Goal: Information Seeking & Learning: Check status

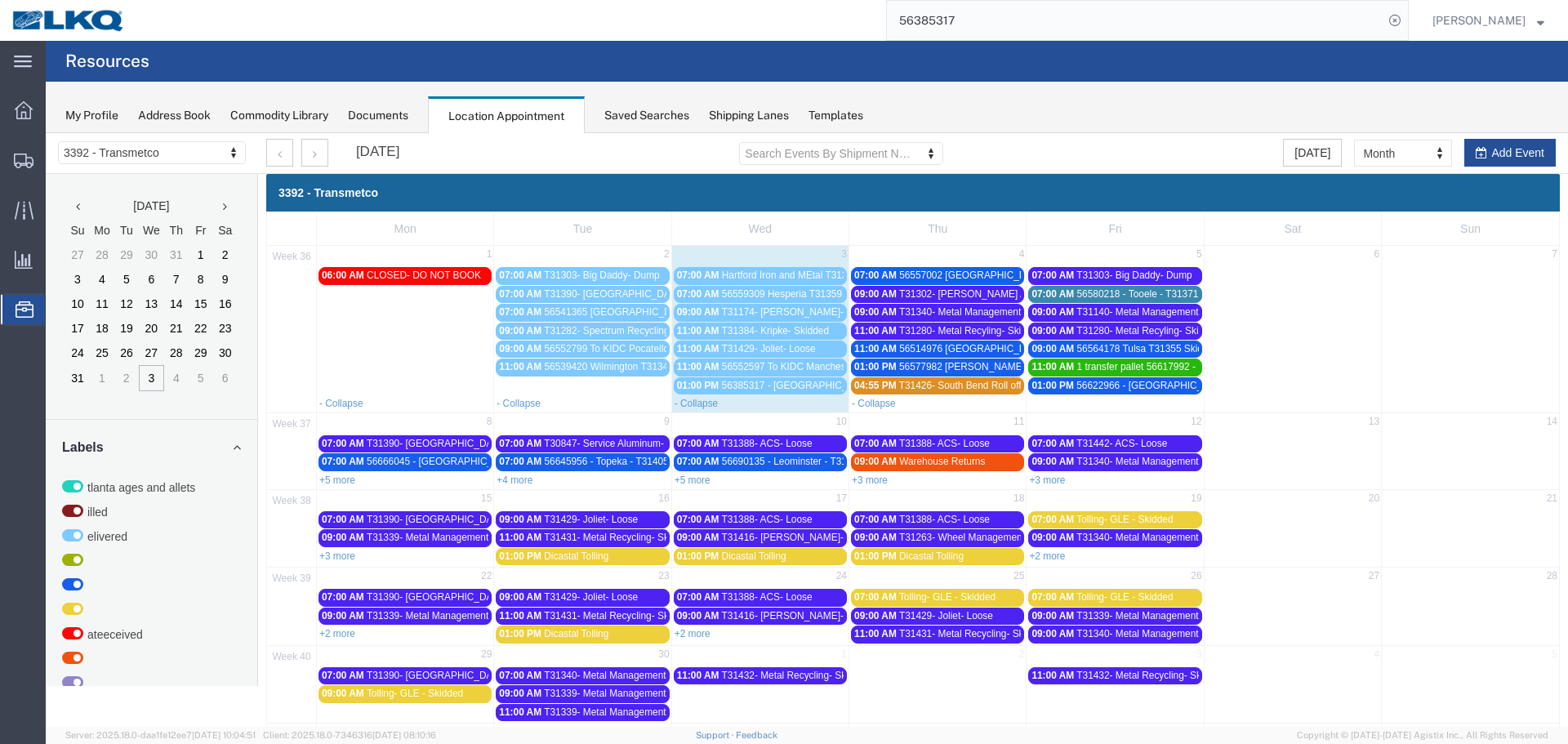
click at [1102, 270] on span "T31303- Big Daddy- Dump" at bounding box center [1134, 275] width 115 height 11
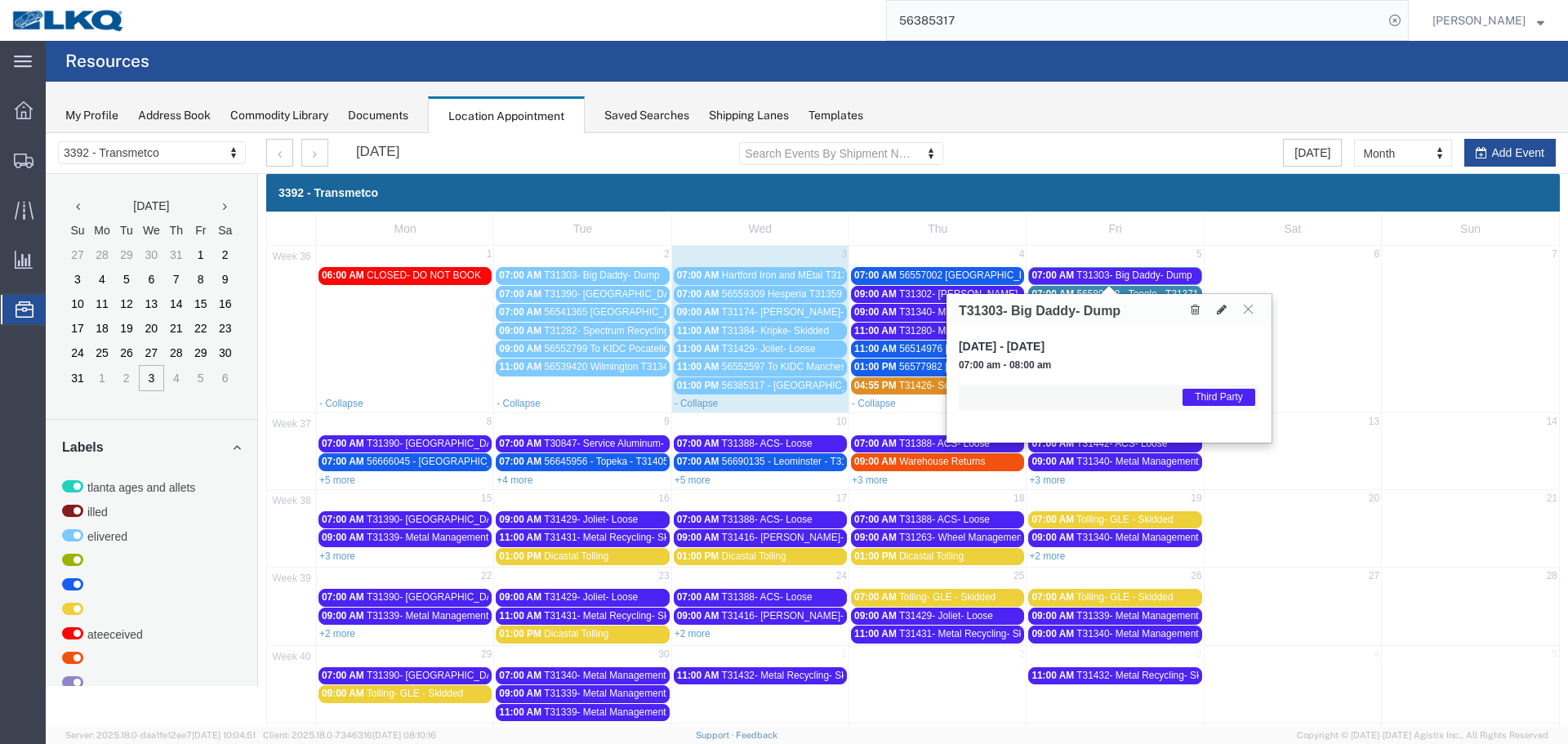
click at [1248, 312] on icon at bounding box center [1248, 308] width 9 height 10
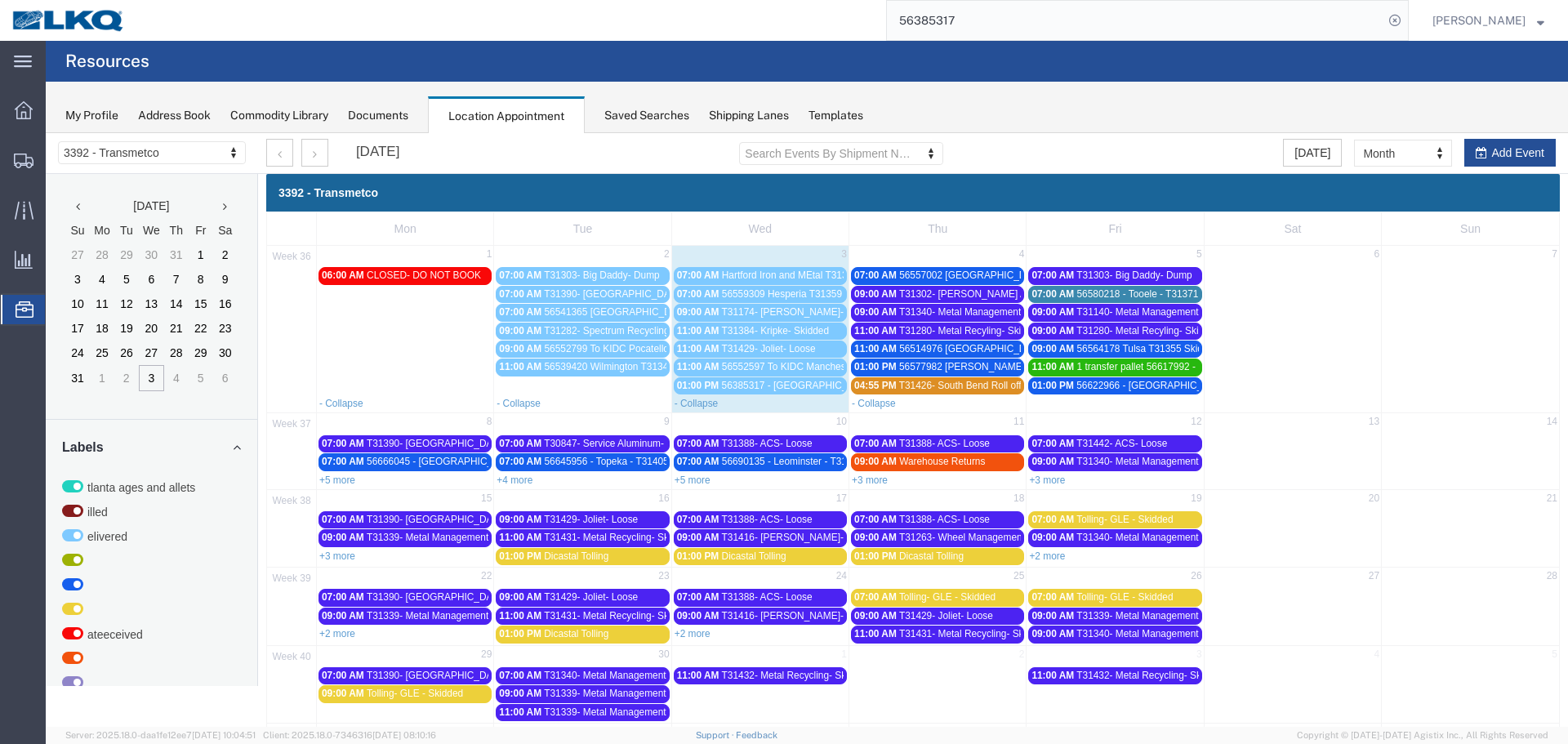
click at [1155, 296] on span "56580218 - Tooele - T31371 - Palletized" at bounding box center [1162, 294] width 172 height 11
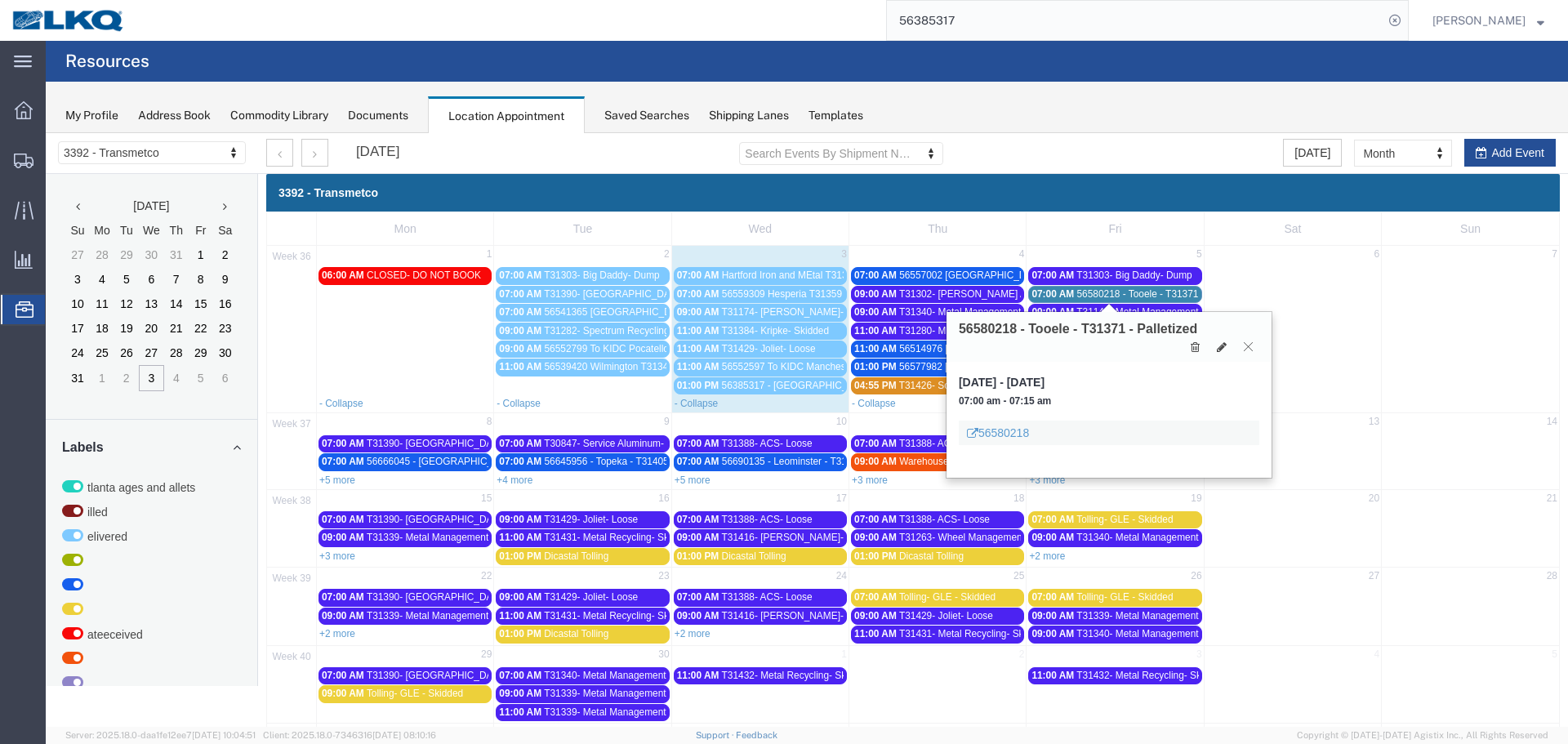
click at [1252, 344] on button at bounding box center [1248, 346] width 22 height 16
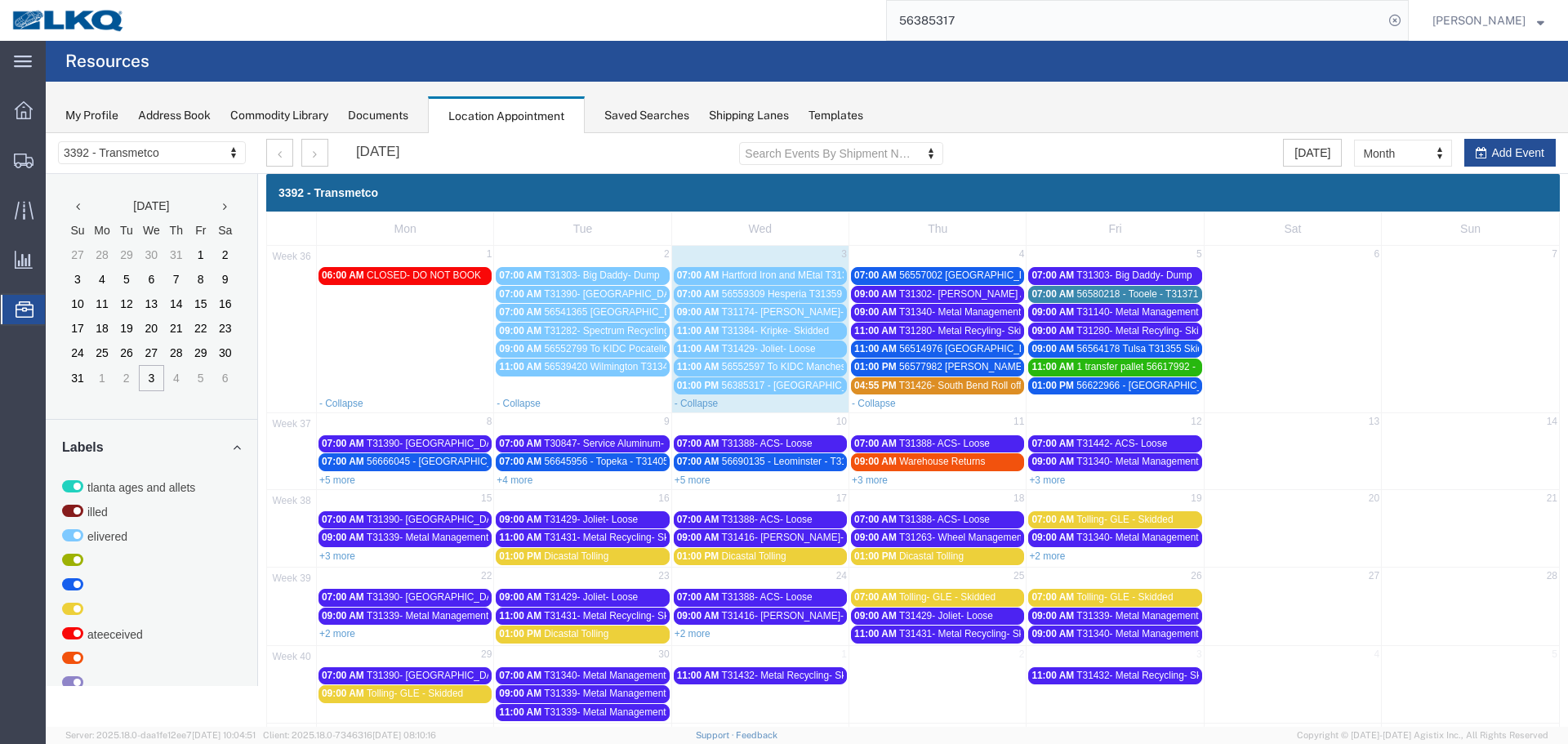
click at [1171, 312] on span "T31140- Metal Management- Skidded" at bounding box center [1158, 311] width 164 height 11
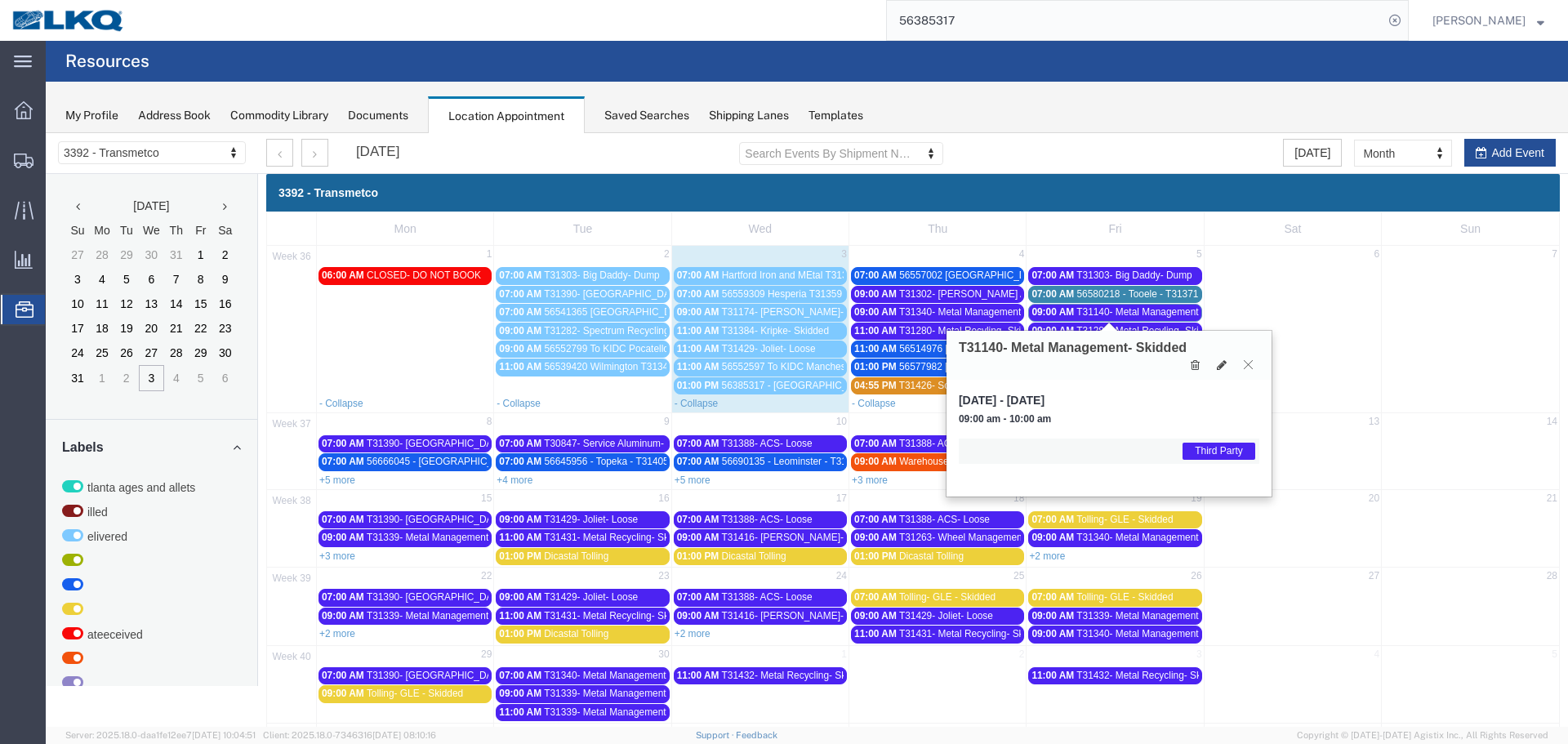
click at [1250, 363] on icon at bounding box center [1248, 364] width 9 height 10
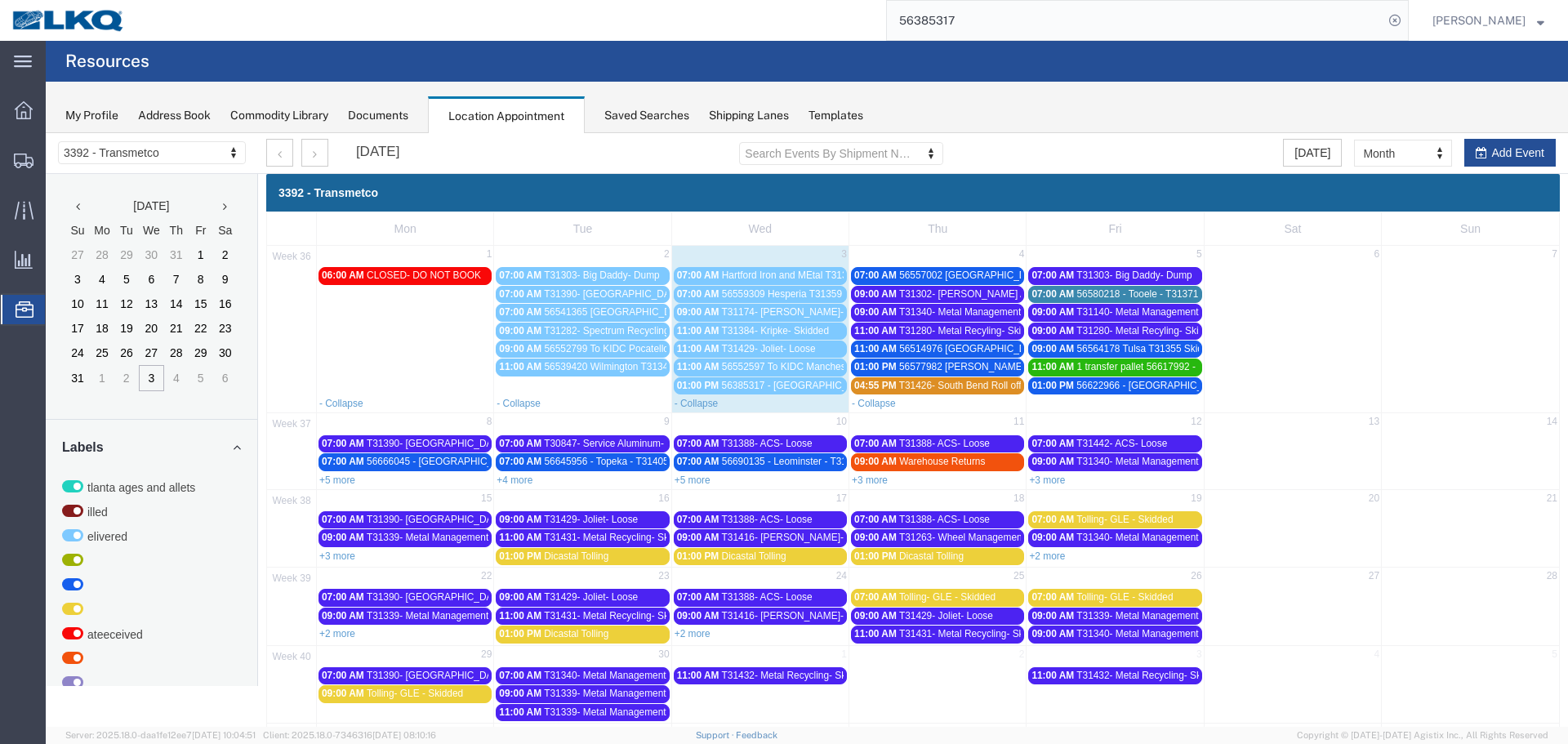
click at [1163, 328] on span "T31280- Metal Recyling- Skidded" at bounding box center [1148, 330] width 143 height 11
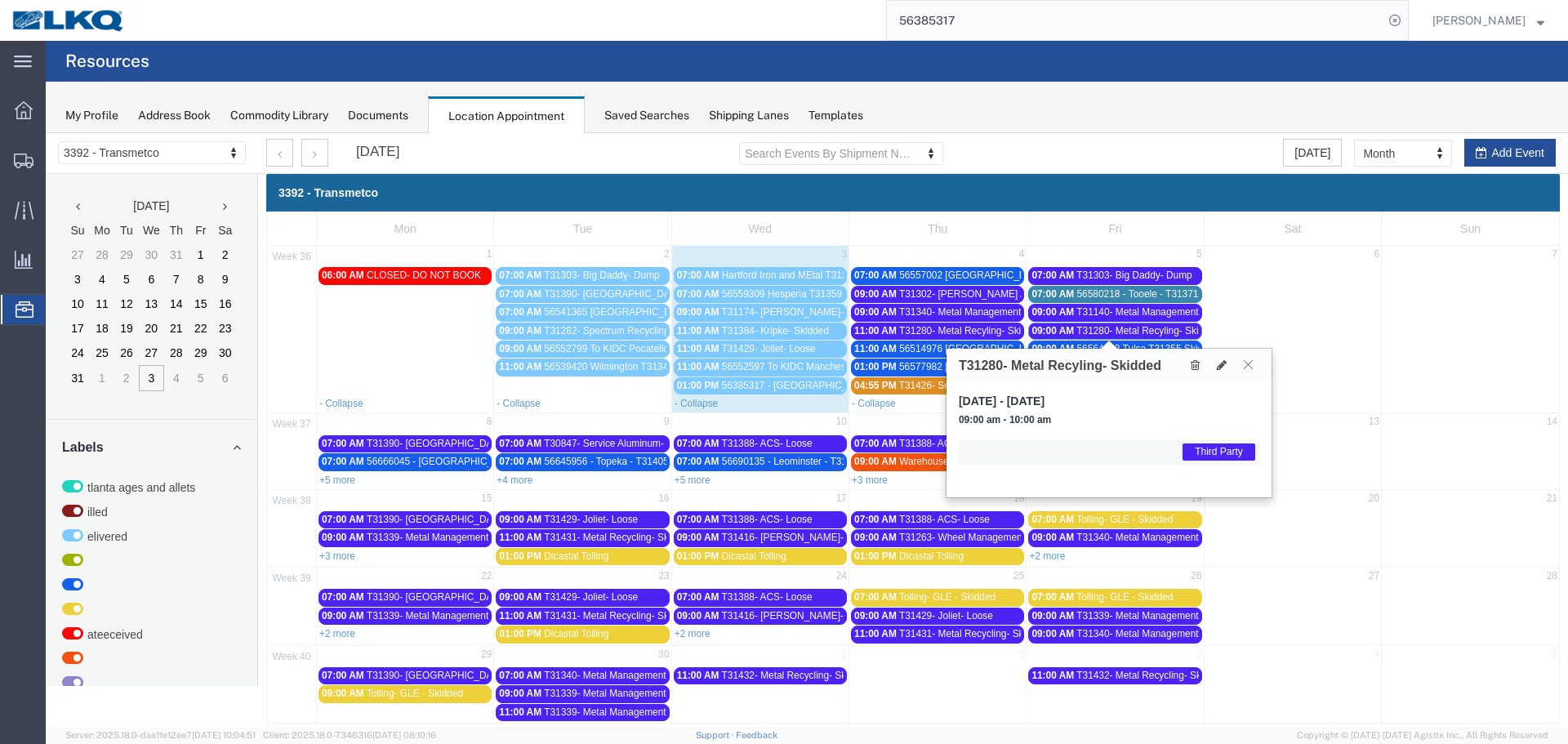
click at [1242, 365] on button at bounding box center [1248, 365] width 22 height 16
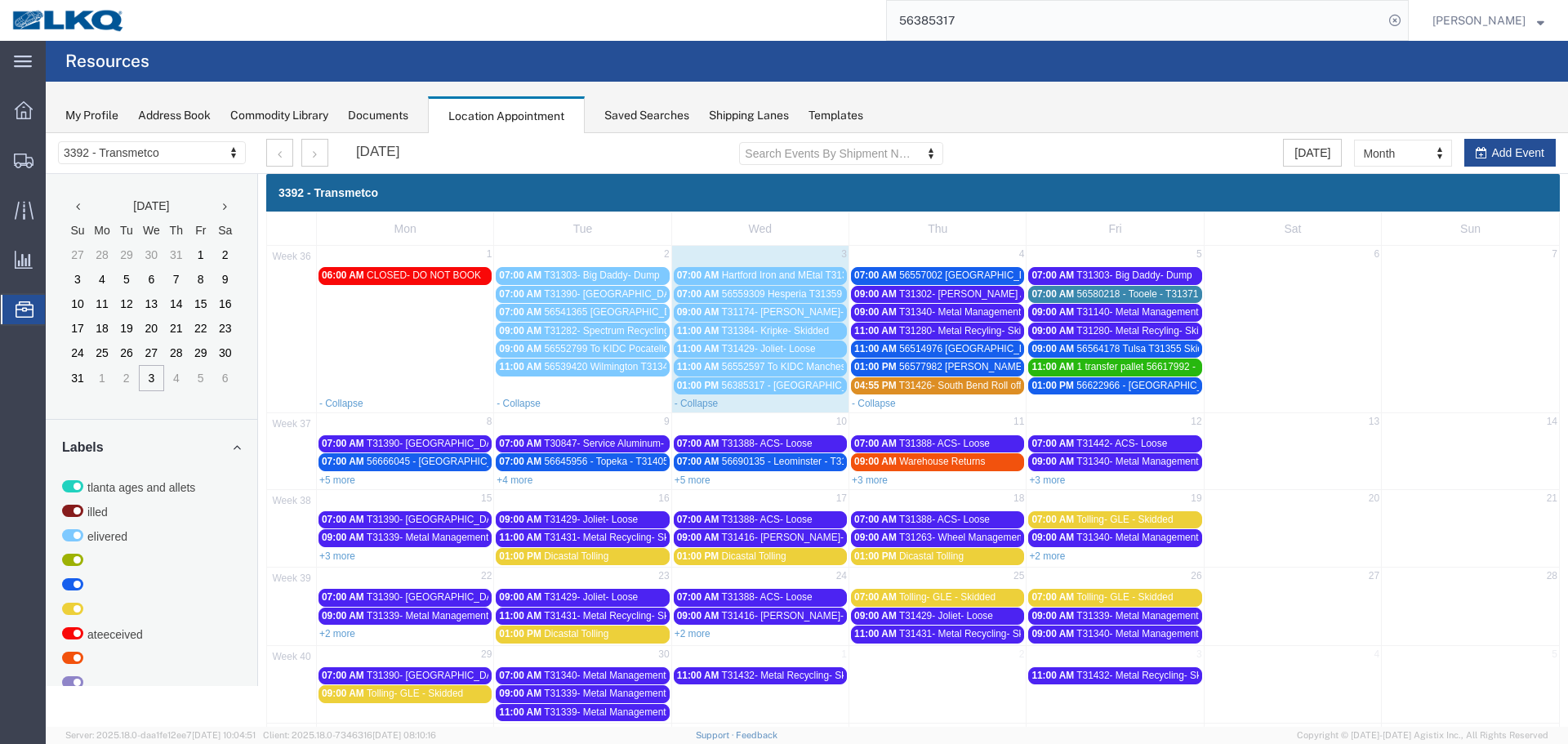
click at [1154, 346] on span "56564178 Tulsa T31355 Skidded" at bounding box center [1147, 348] width 142 height 11
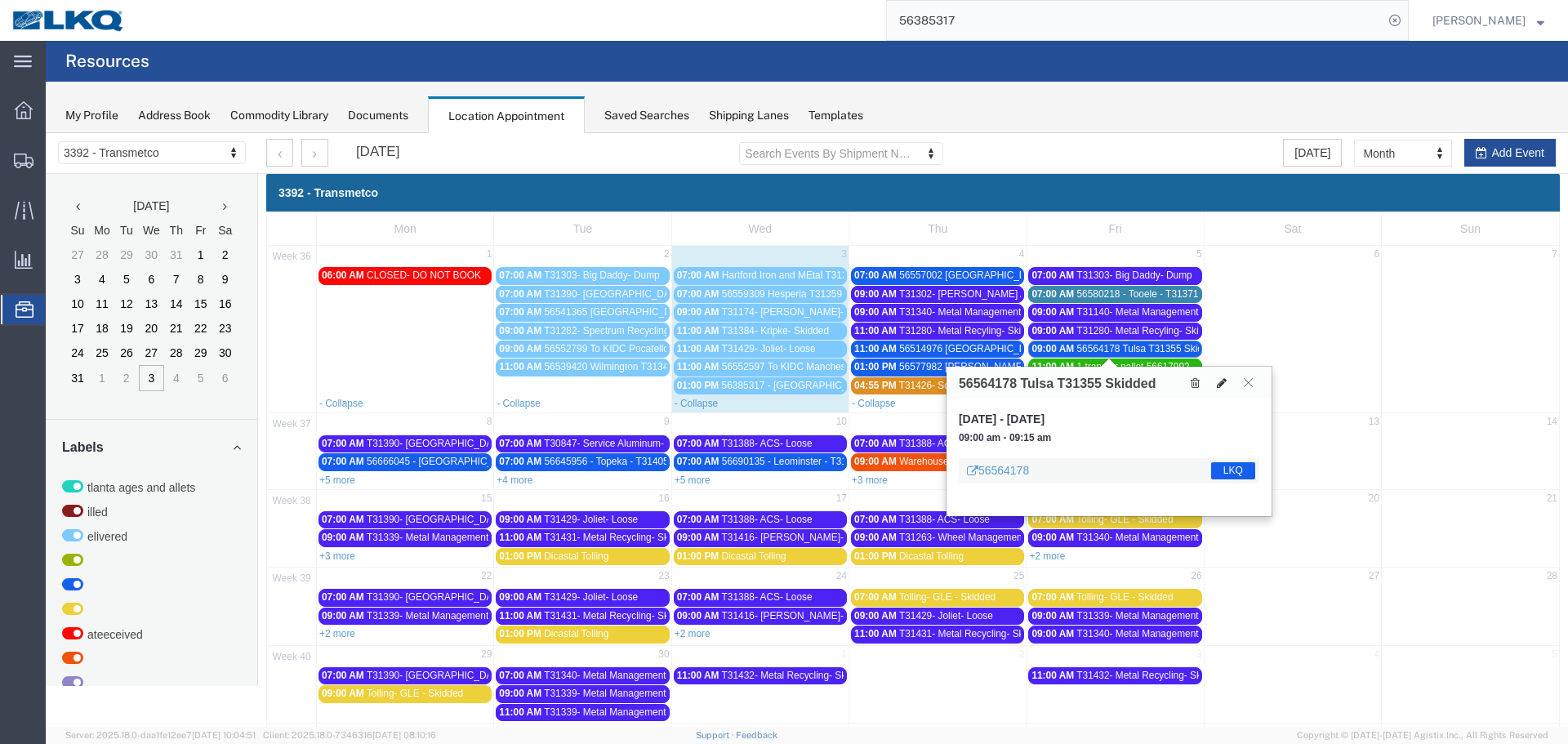
drag, startPoint x: 1250, startPoint y: 376, endPoint x: 1228, endPoint y: 382, distance: 22.8
click at [1250, 376] on button at bounding box center [1248, 383] width 22 height 16
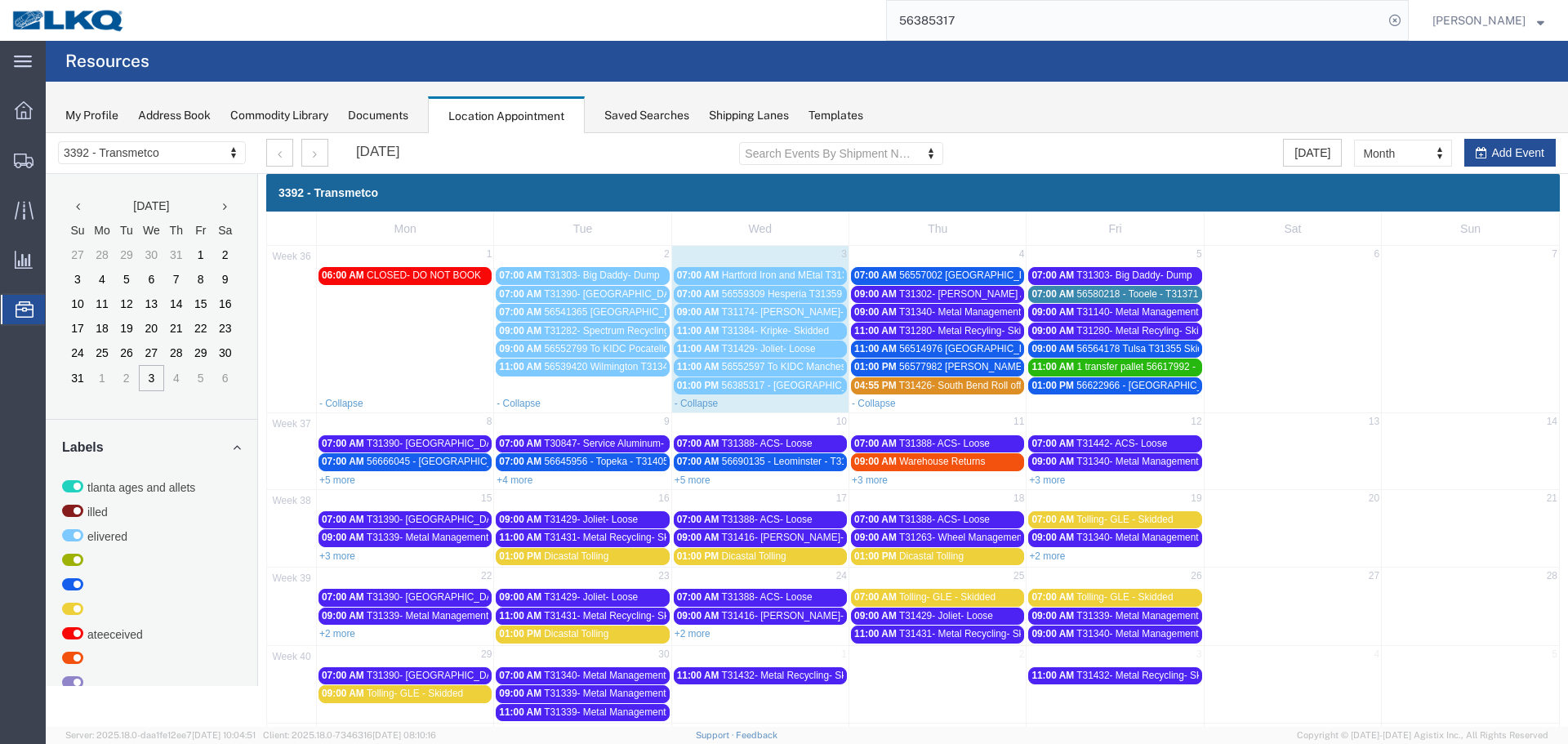
drag, startPoint x: 1183, startPoint y: 384, endPoint x: 1195, endPoint y: 386, distance: 12.2
click at [1183, 384] on span "56622966 - [GEOGRAPHIC_DATA] - T31394 - Palletized" at bounding box center [1199, 385] width 245 height 11
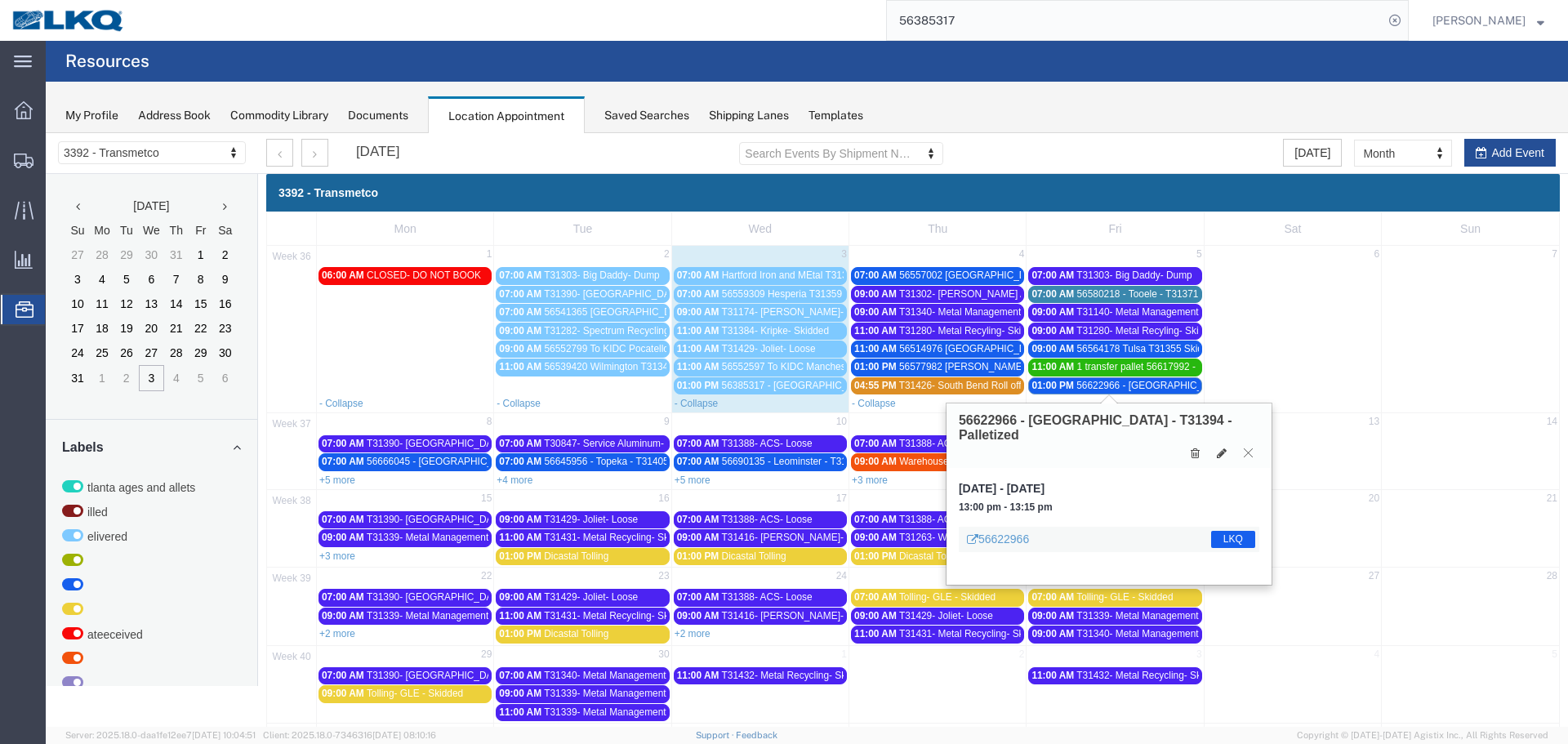
click at [1246, 448] on icon at bounding box center [1248, 452] width 9 height 10
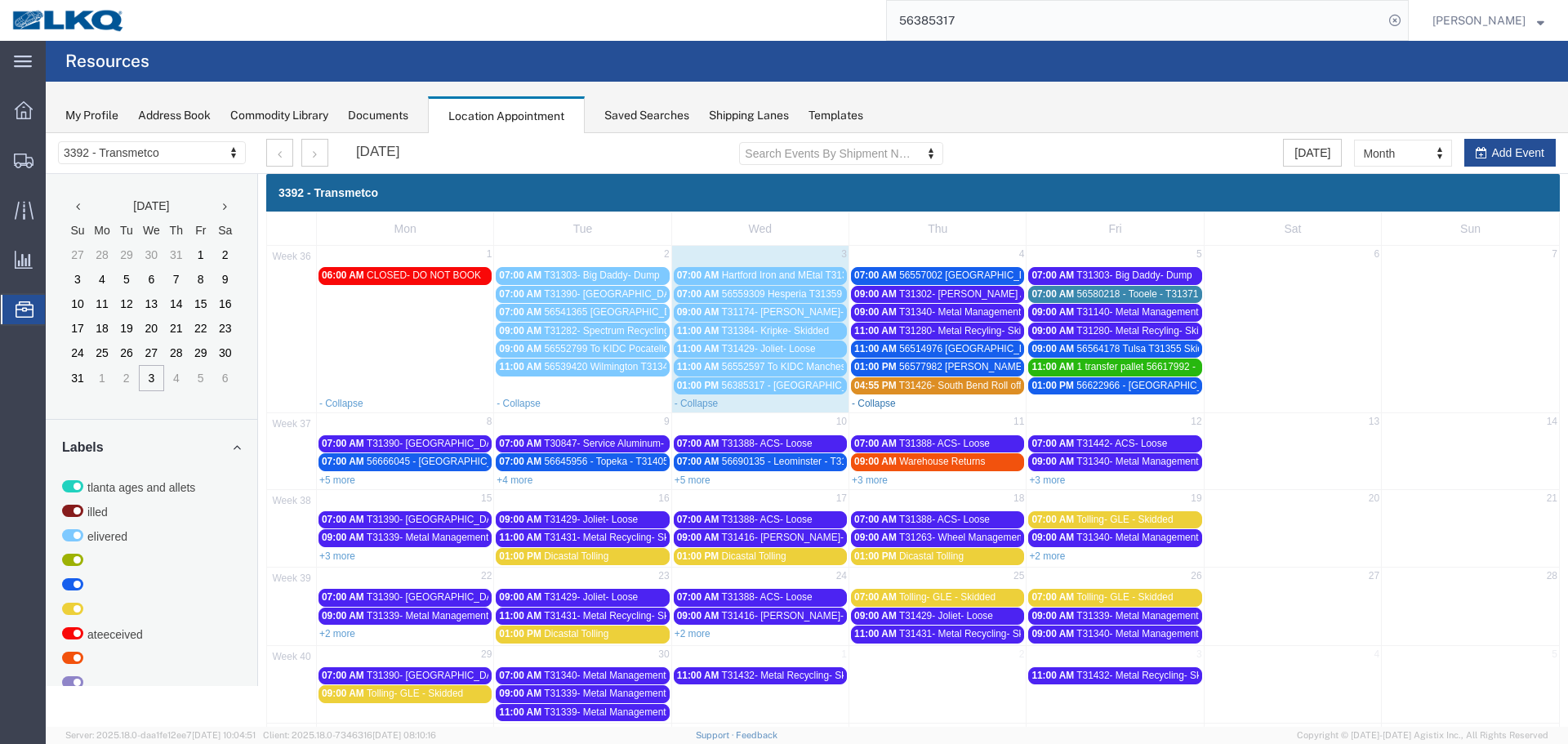
click at [857, 400] on link "- Collapse" at bounding box center [874, 403] width 44 height 11
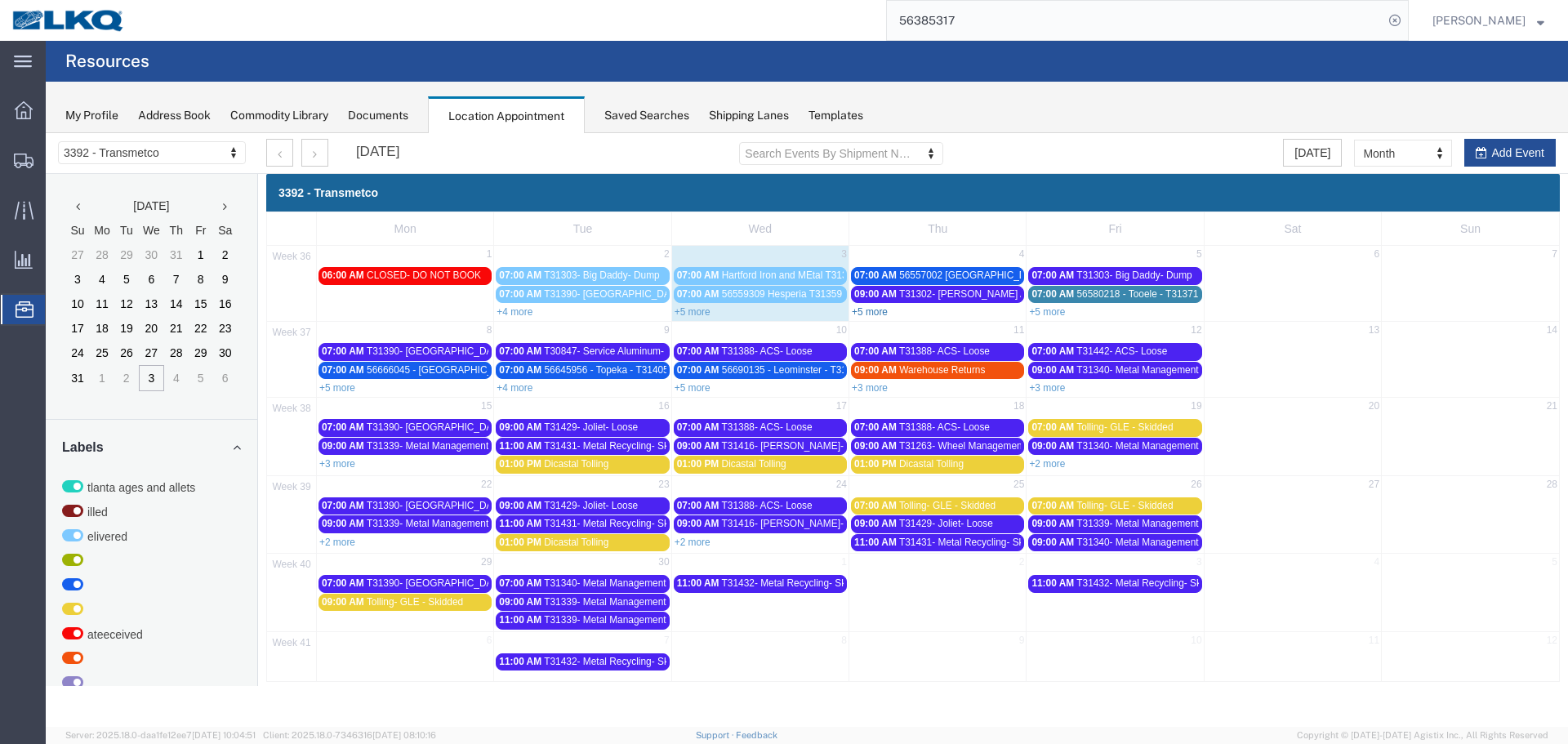
click at [879, 312] on link "+5 more" at bounding box center [869, 311] width 36 height 11
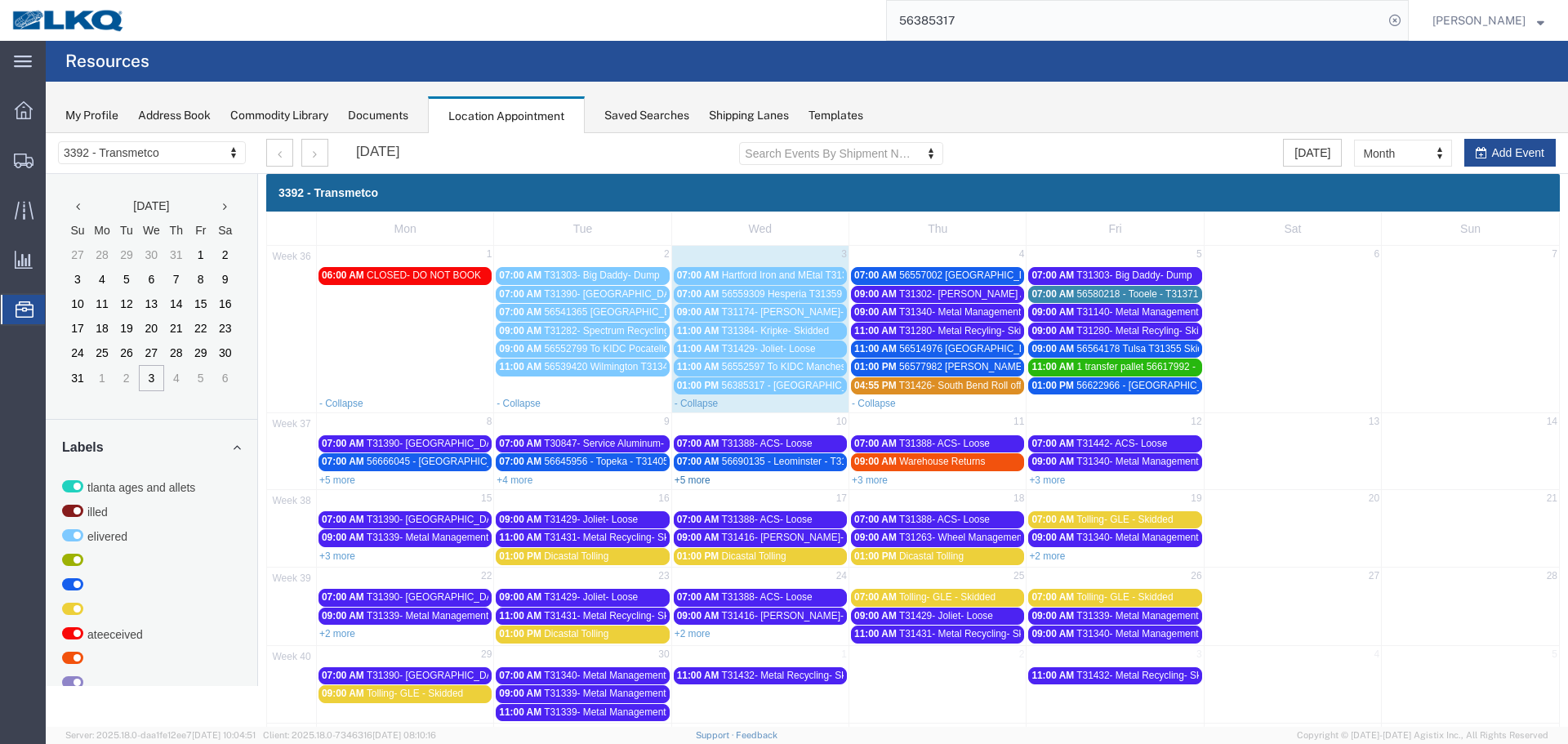
click at [699, 479] on link "+5 more" at bounding box center [692, 479] width 36 height 11
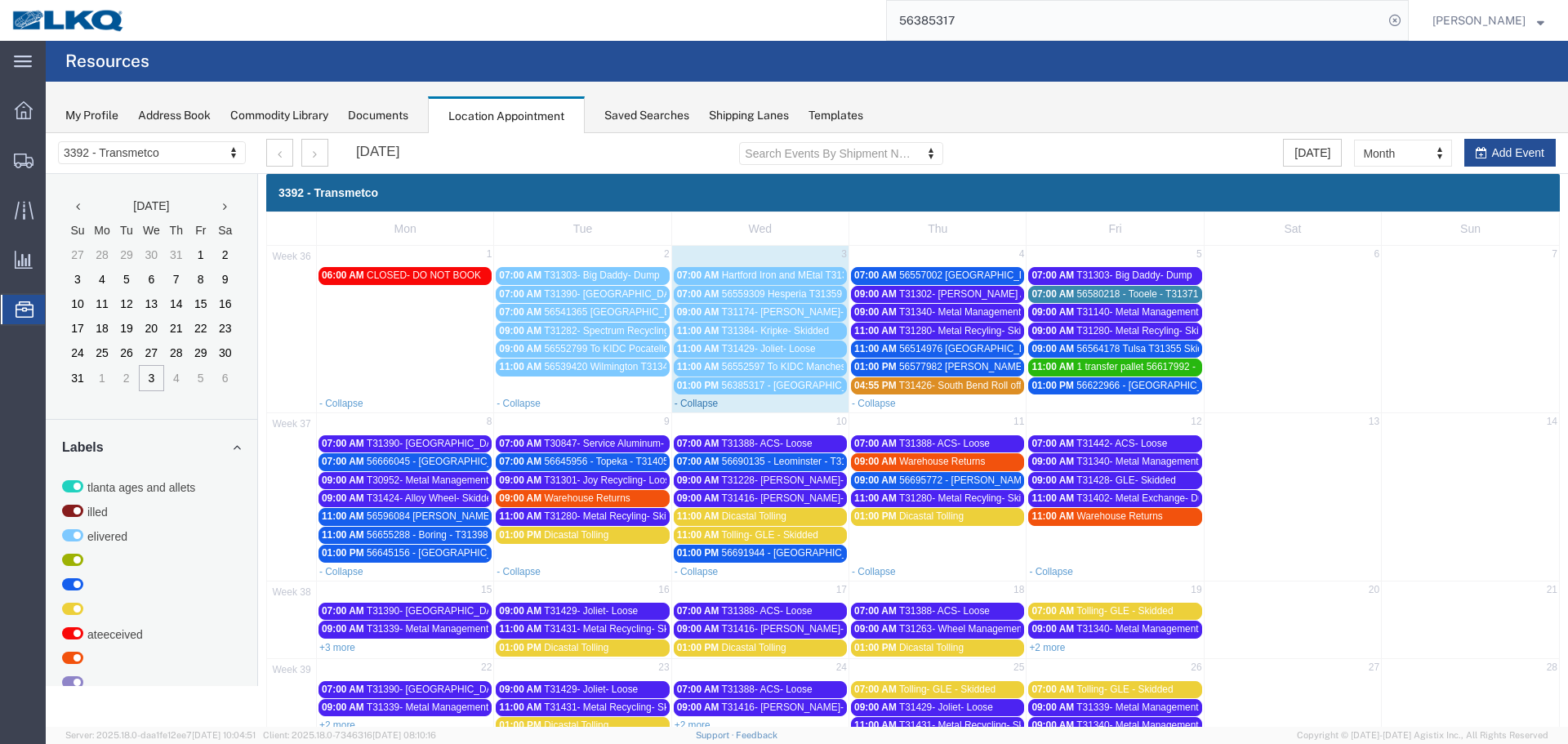
click at [704, 403] on link "- Collapse" at bounding box center [696, 403] width 44 height 11
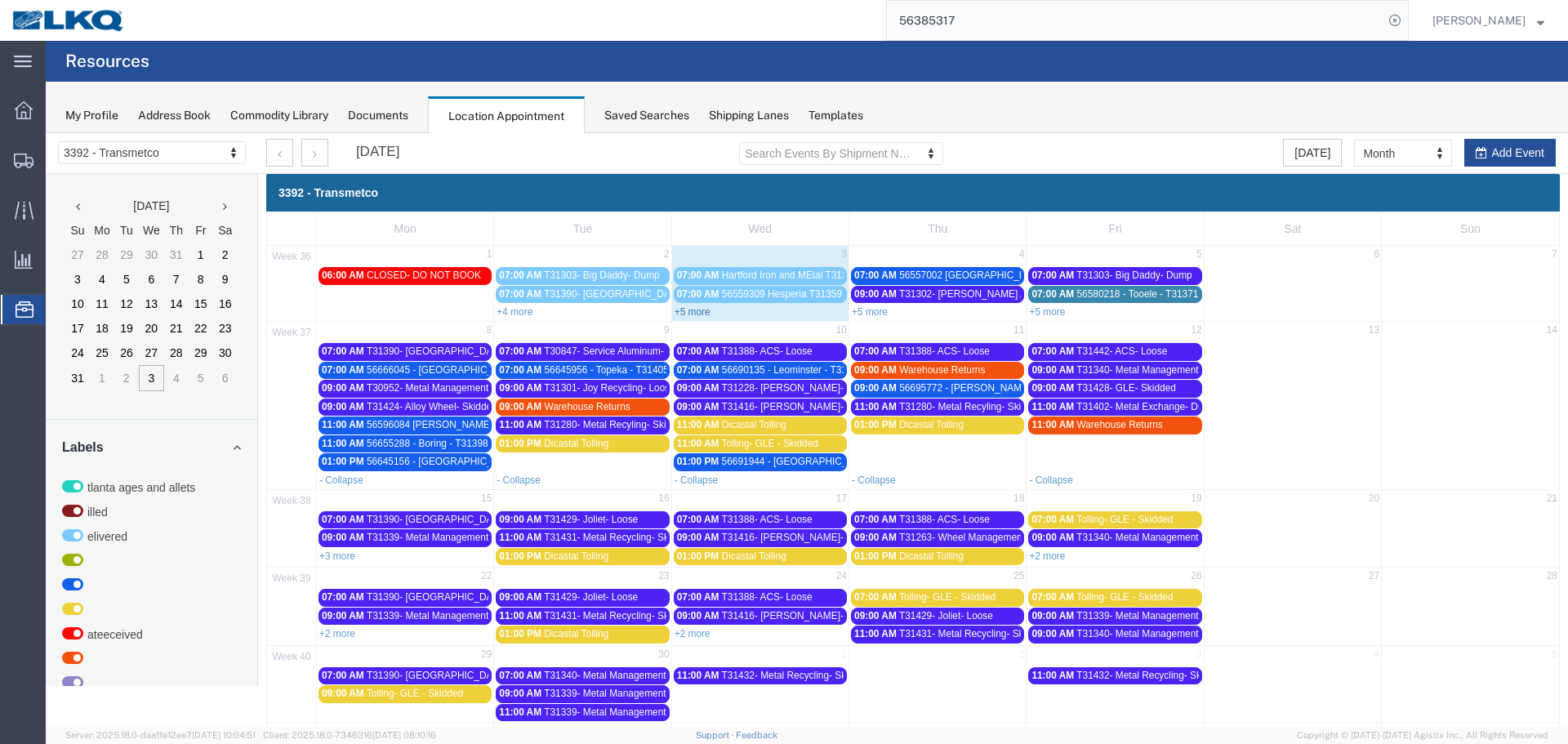
click at [703, 314] on link "+5 more" at bounding box center [692, 311] width 36 height 11
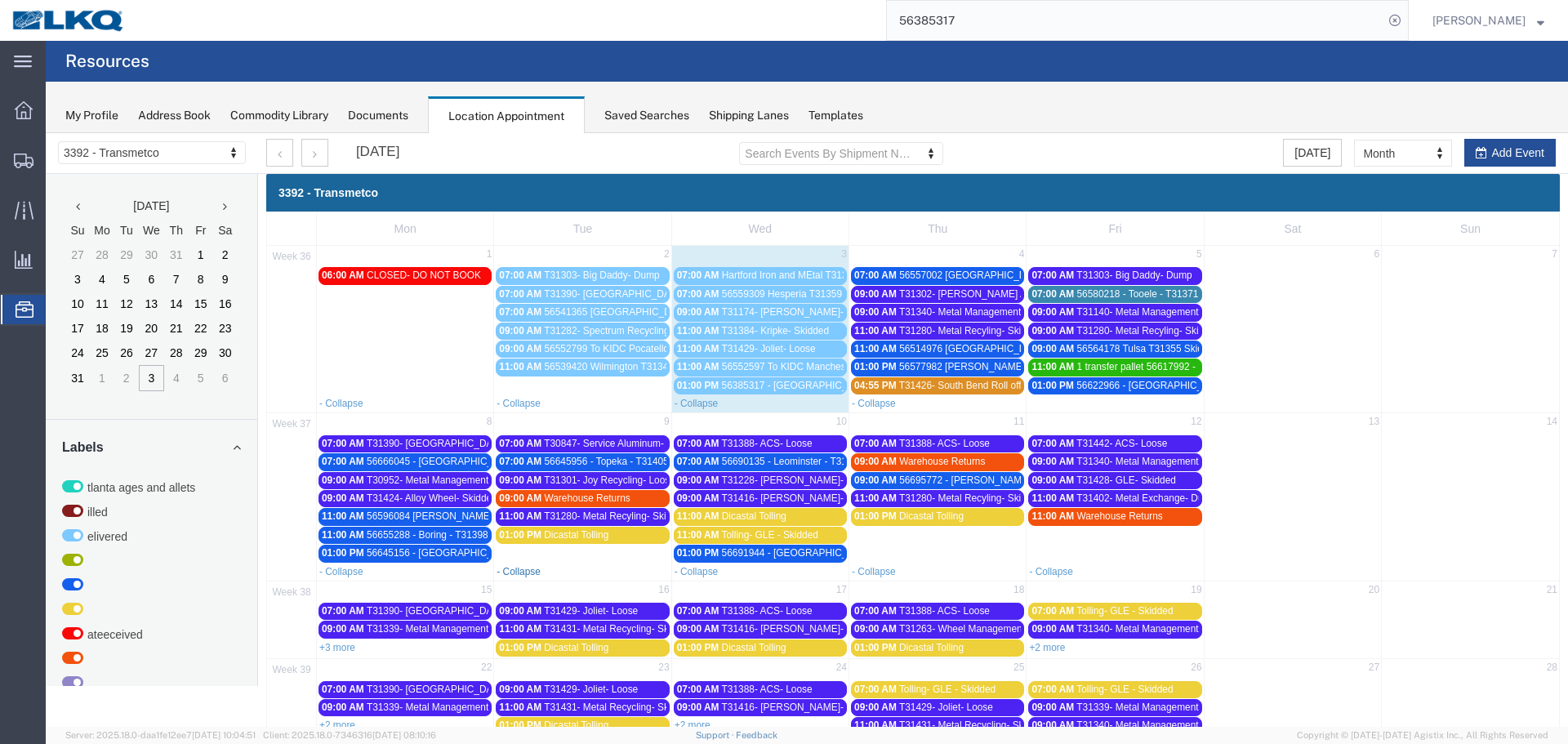
click at [532, 571] on link "- Collapse" at bounding box center [519, 571] width 44 height 11
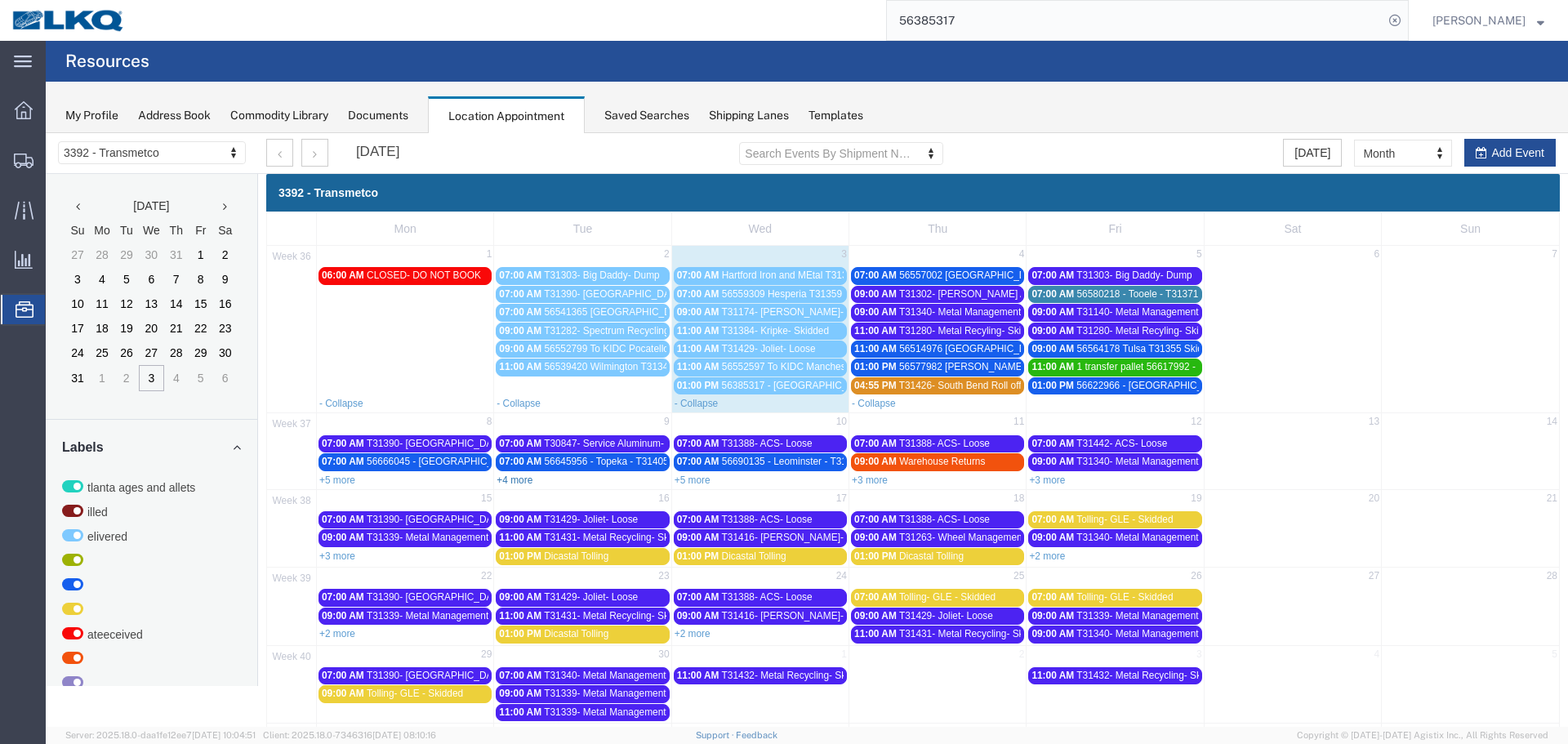
click at [512, 477] on link "+4 more" at bounding box center [514, 479] width 36 height 11
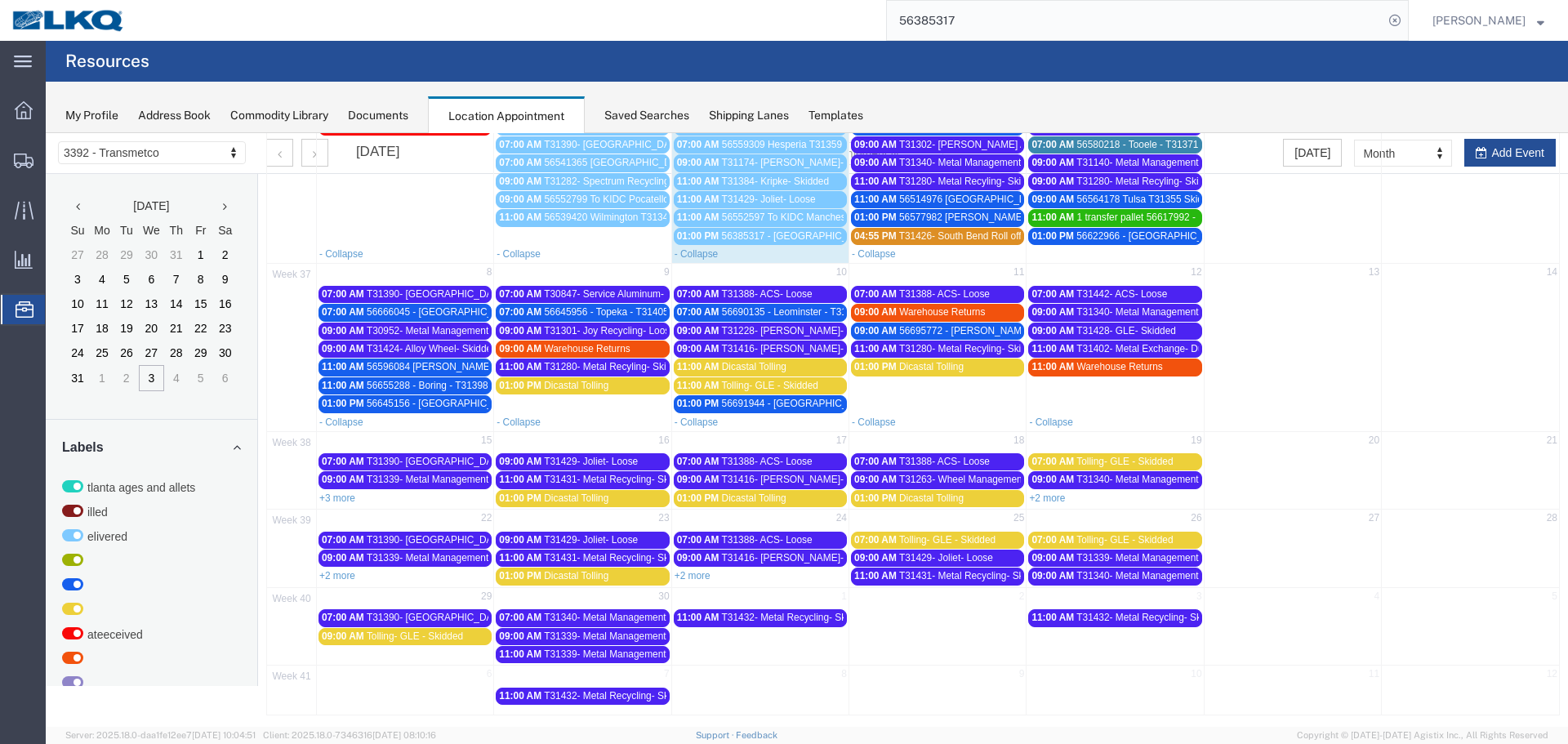
scroll to position [155, 0]
